Goal: Task Accomplishment & Management: Manage account settings

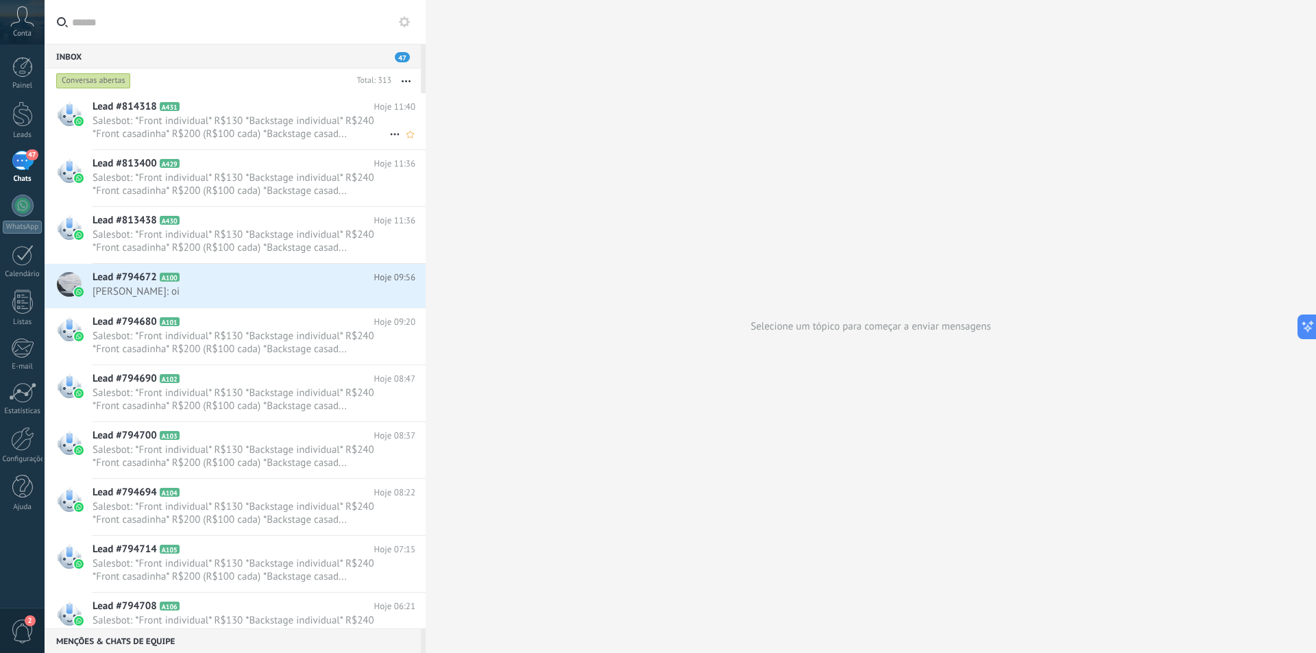
click at [236, 135] on span "Salesbot: *Front individual* R$130 *Backstage individual* R$240 *Front casadinh…" at bounding box center [241, 127] width 297 height 26
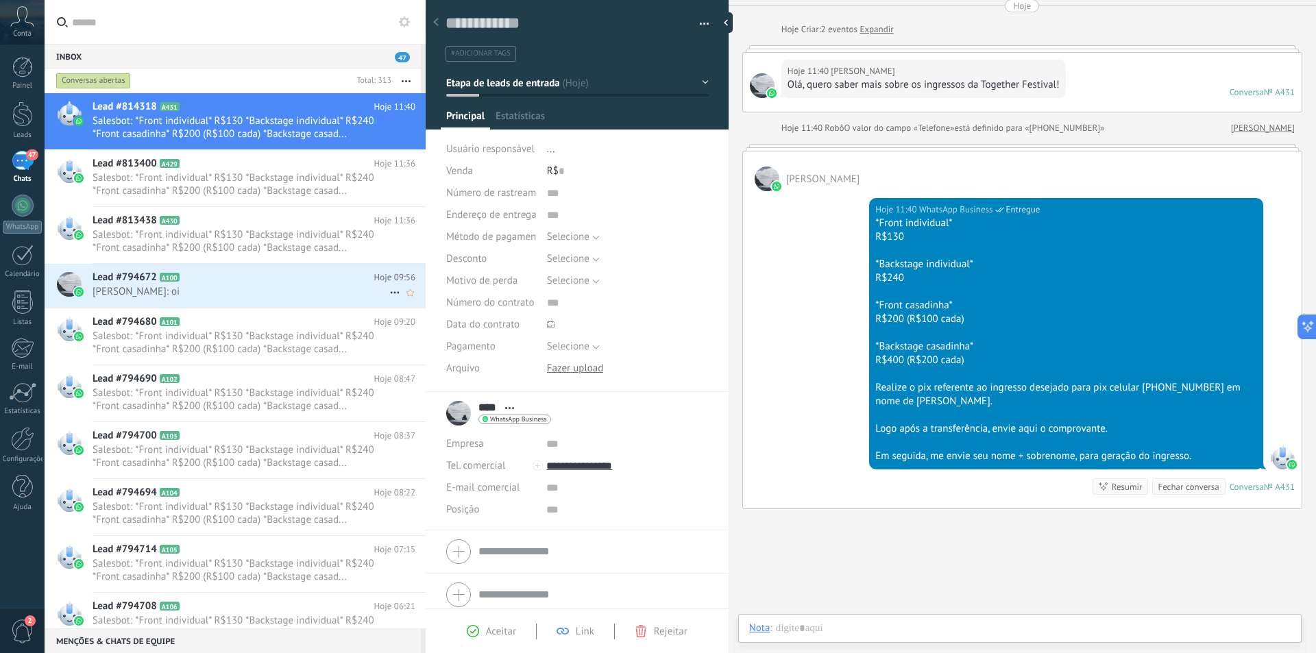
scroll to position [21, 0]
click at [239, 189] on span "Salesbot: *Front individual* R$130 *Backstage individual* R$240 *Front casadinh…" at bounding box center [241, 184] width 297 height 26
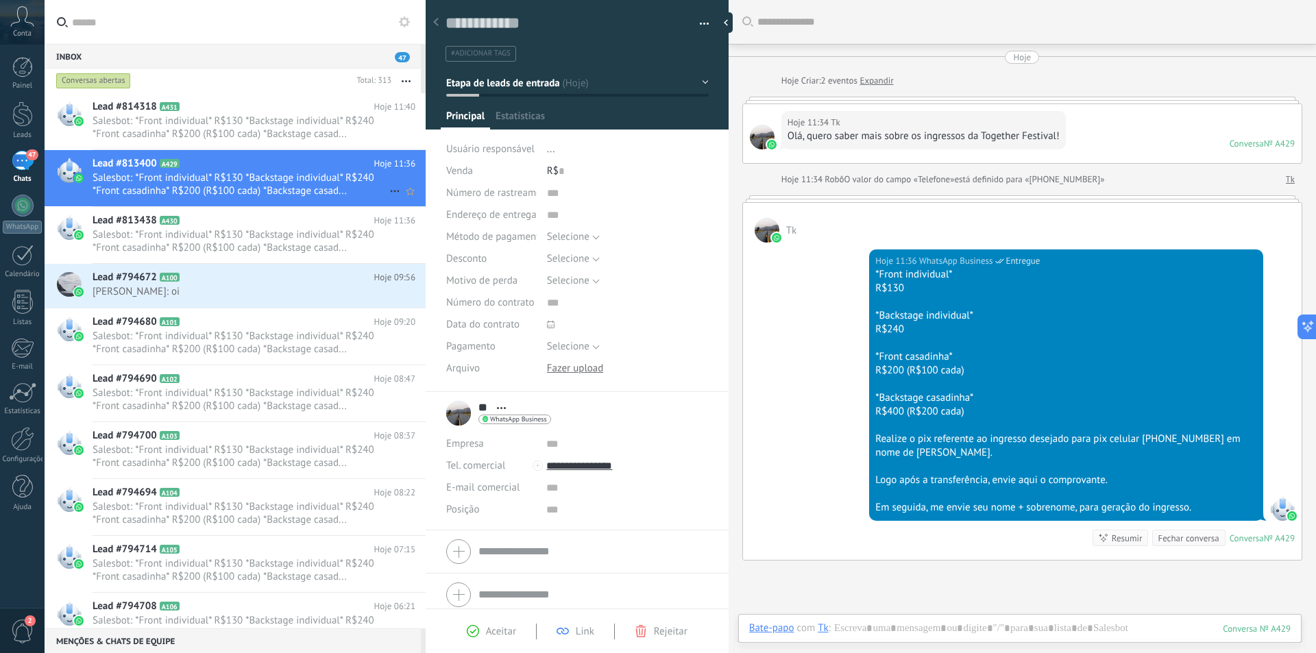
scroll to position [51, 0]
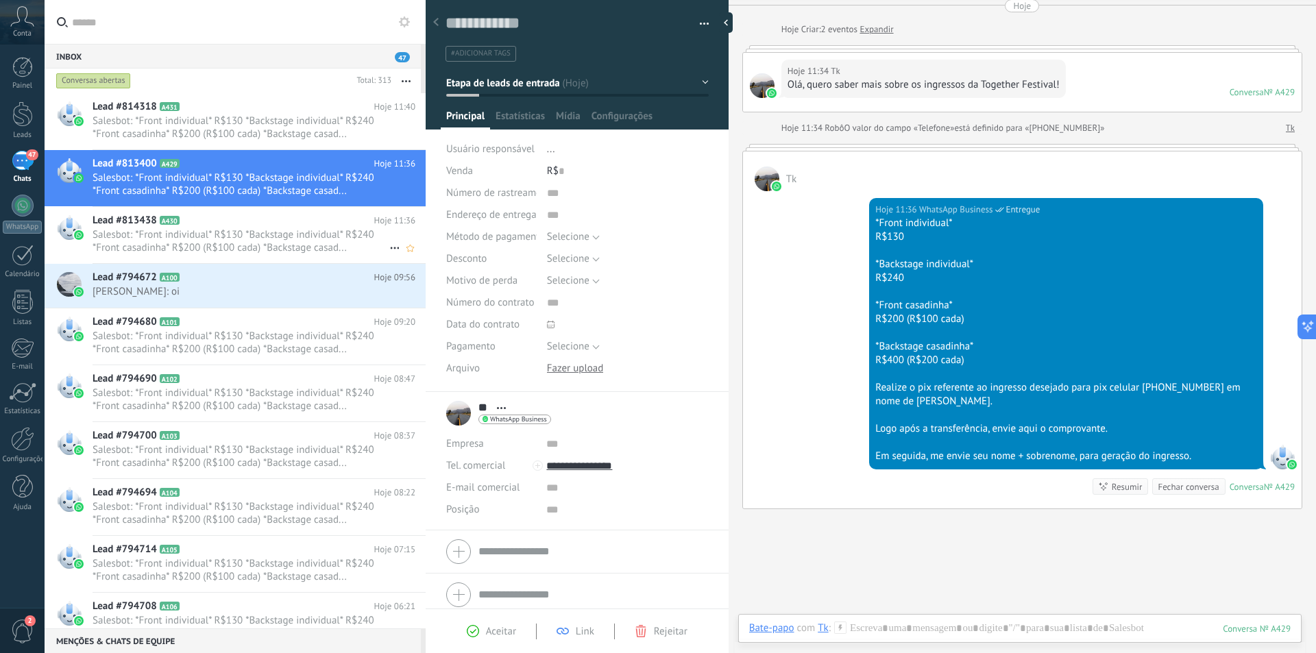
click at [244, 232] on span "Salesbot: *Front individual* R$130 *Backstage individual* R$240 *Front casadinh…" at bounding box center [241, 241] width 297 height 26
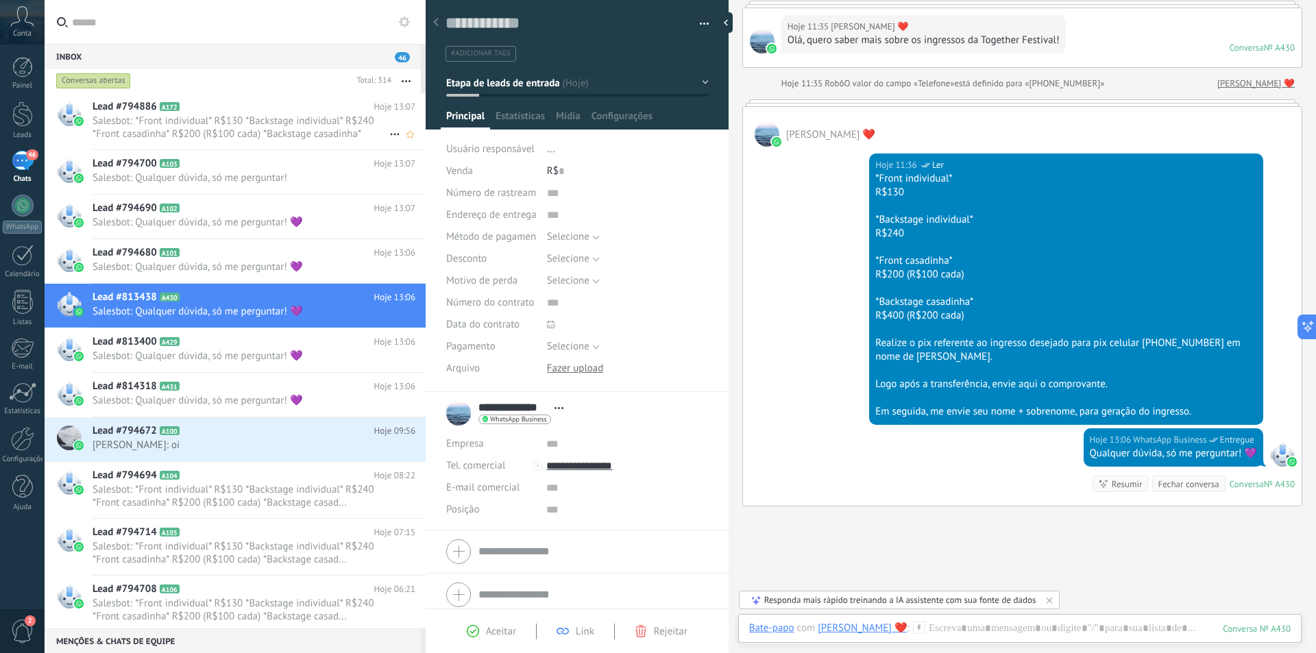
click at [188, 117] on span "Salesbot: *Front individual* R$130 *Backstage individual* R$240 *Front casadinh…" at bounding box center [241, 127] width 297 height 26
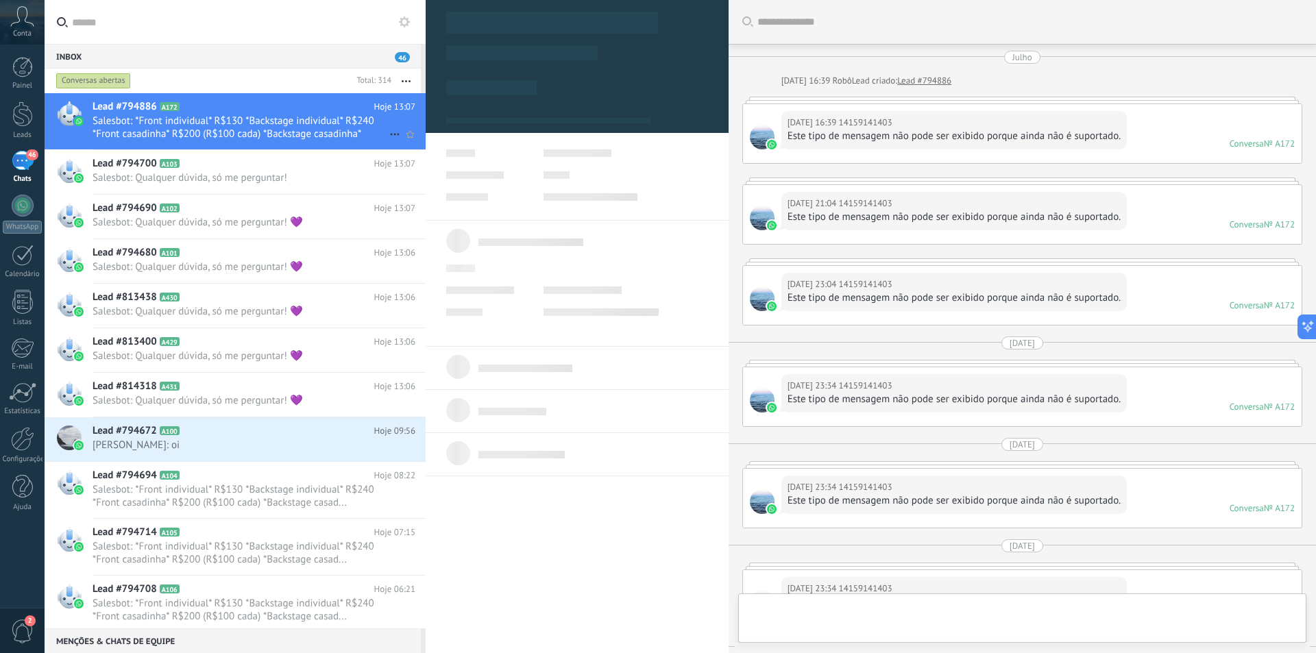
type textarea "**********"
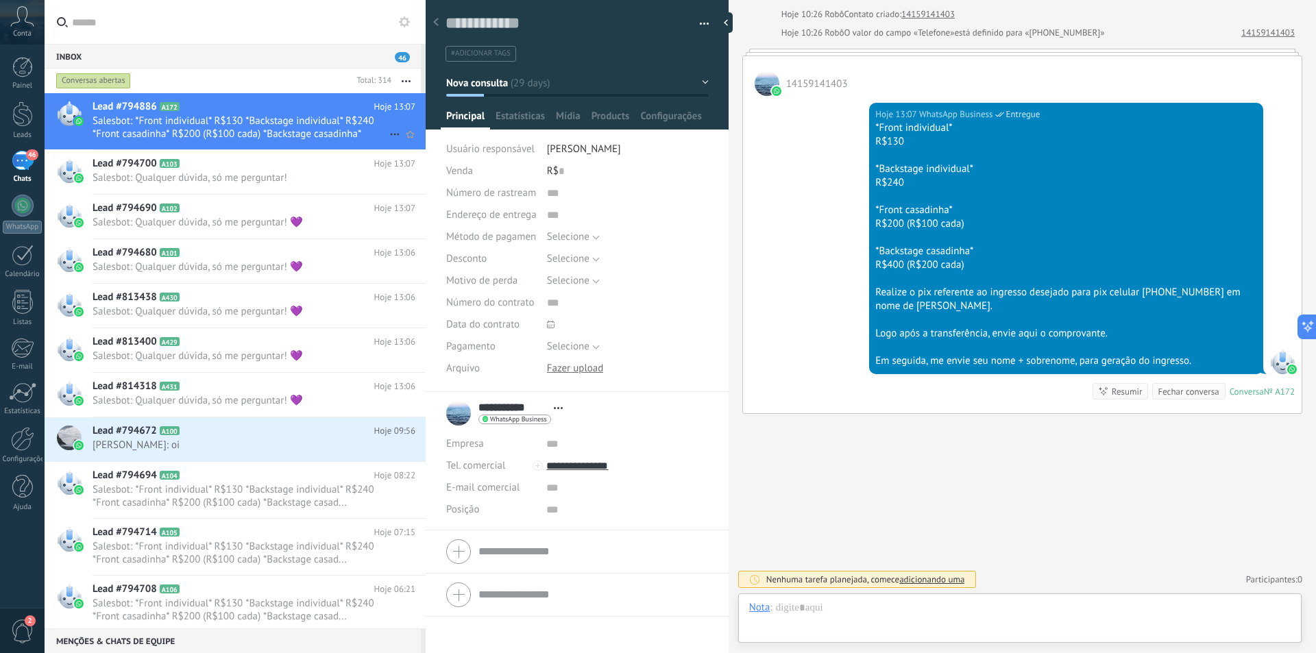
scroll to position [21, 0]
